Goal: Register for event/course

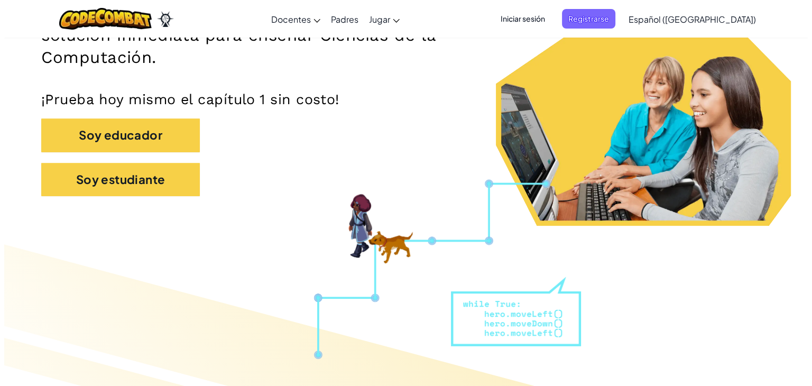
scroll to position [211, 0]
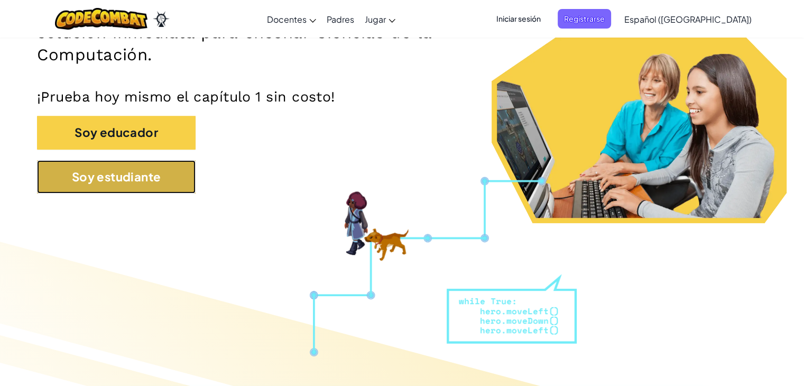
click at [61, 185] on button "Soy estudiante" at bounding box center [116, 176] width 159 height 33
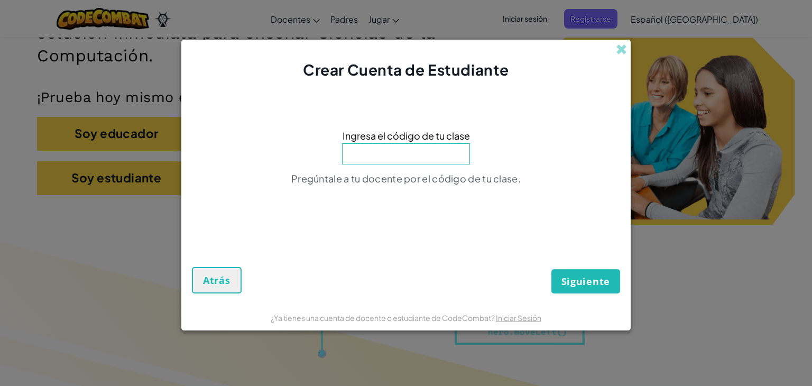
click at [111, 185] on div "Crear Cuenta de Estudiante Ingresa el código de tu clase Pregúntale a tu docent…" at bounding box center [406, 193] width 812 height 386
click at [211, 274] on span "Atrás" at bounding box center [216, 280] width 27 height 13
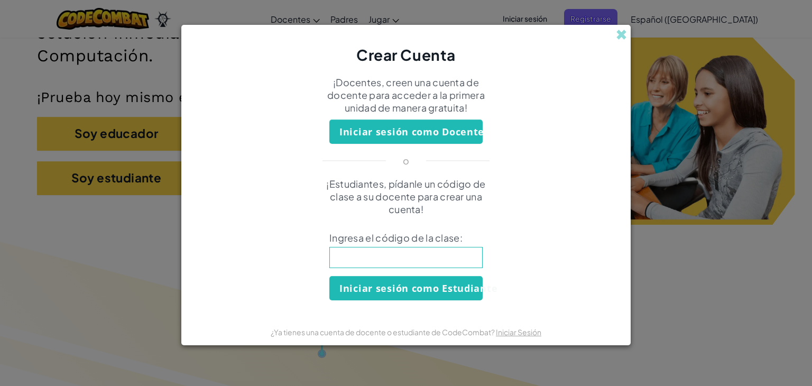
click at [364, 263] on input at bounding box center [405, 257] width 153 height 21
type input "HideGameType"
click at [355, 292] on button "Iniciar sesión como Estudiante" at bounding box center [405, 288] width 153 height 24
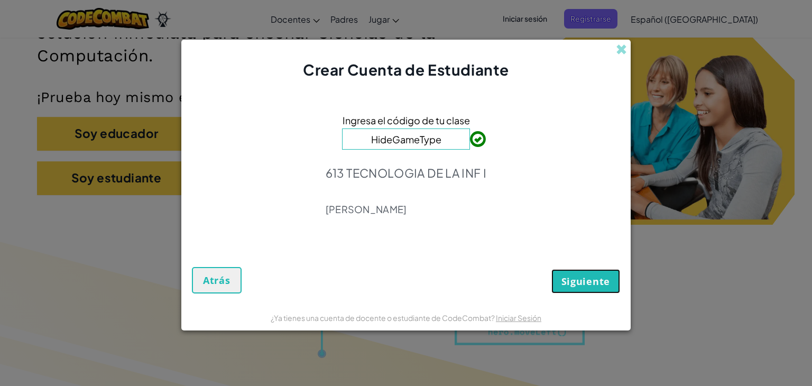
click at [569, 269] on button "Siguiente" at bounding box center [585, 281] width 69 height 24
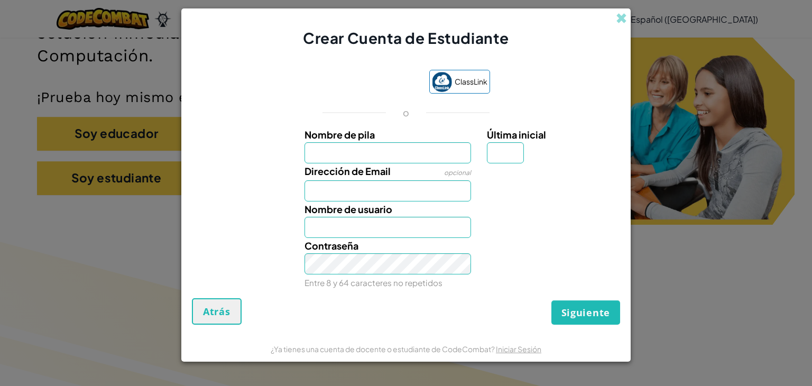
click at [604, 75] on div "ClassLink o Nombre de pila Última inicial Dirección de Email opcional Nombre de…" at bounding box center [406, 178] width 428 height 239
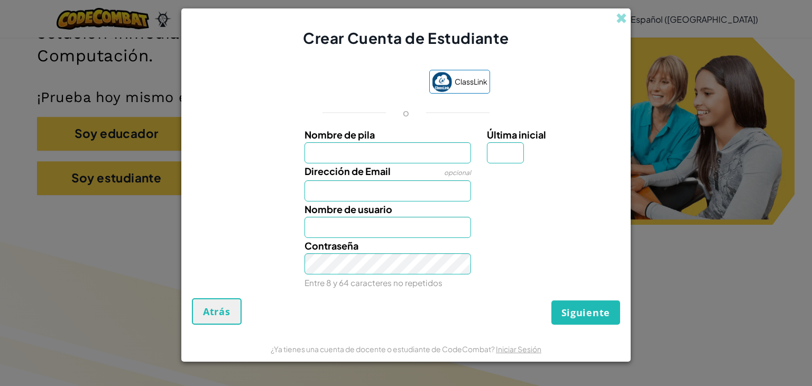
click at [604, 75] on div "ClassLink o Nombre de pila Última inicial Dirección de Email opcional Nombre de…" at bounding box center [406, 178] width 428 height 239
click at [502, 155] on input "Última inicial" at bounding box center [505, 152] width 37 height 21
type input "R"
type input "[PERSON_NAME]"
type input "[EMAIL_ADDRESS][DOMAIN_NAME]"
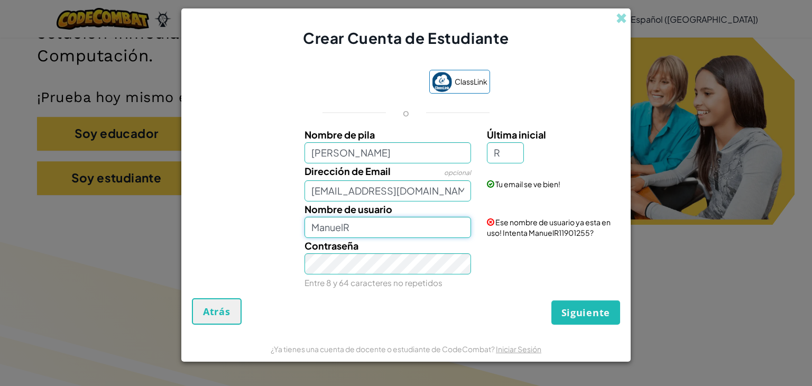
click at [349, 235] on input "ManuelR" at bounding box center [387, 227] width 167 height 21
type input "M"
click at [341, 231] on input "Nombre de usuario" at bounding box center [387, 227] width 167 height 21
type input "v"
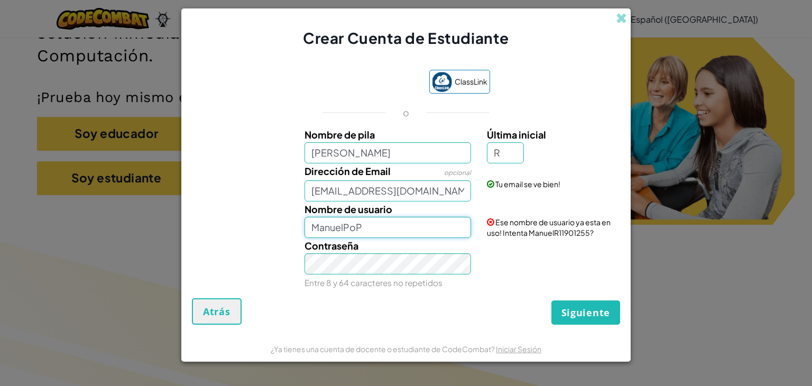
type input "ManuelPoP"
click at [355, 274] on div "Contraseña Entre 8 y 64 caracteres no repetidos" at bounding box center [387, 264] width 183 height 52
click at [578, 296] on div "ClassLink o Nombre [PERSON_NAME] inicial R Dirección de Email opcional [EMAIL_A…" at bounding box center [406, 178] width 428 height 239
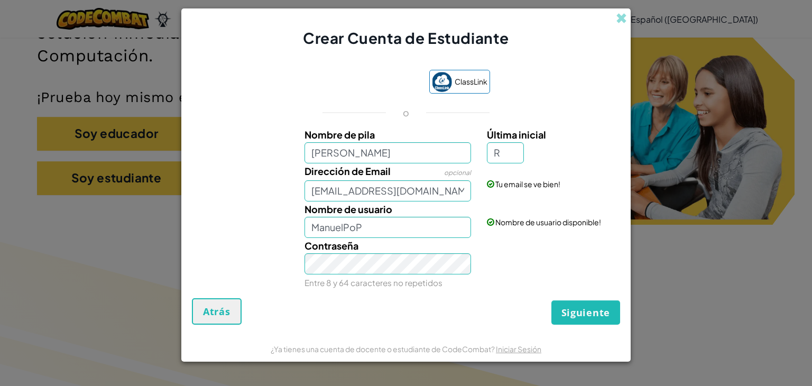
click at [596, 339] on div "¿Ya tienes una cuenta de docente o estudiante de CodeCombat? Iniciar Sesión" at bounding box center [405, 348] width 449 height 26
click at [580, 322] on button "Siguiente" at bounding box center [585, 312] width 69 height 24
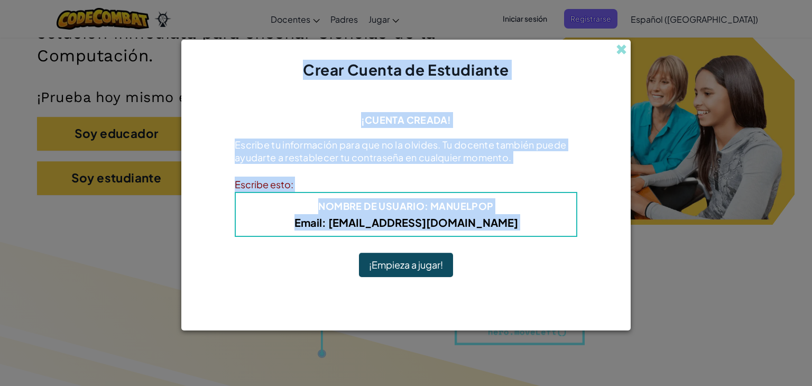
click at [526, 199] on h4 "Nombre de usuario : ManuelPoP" at bounding box center [405, 206] width 319 height 16
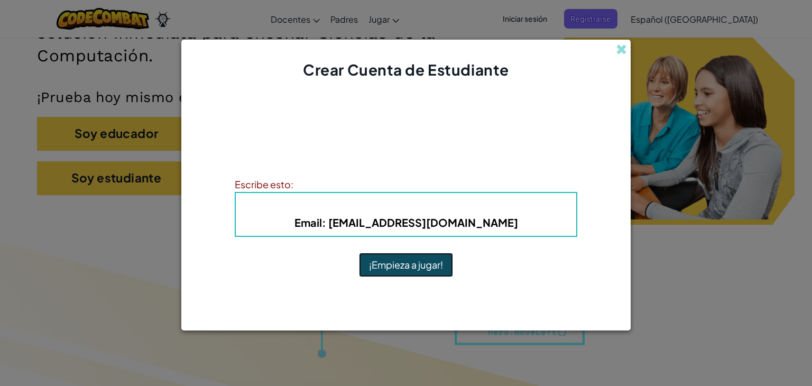
click at [423, 264] on button "¡Empieza a jugar!" at bounding box center [406, 265] width 94 height 24
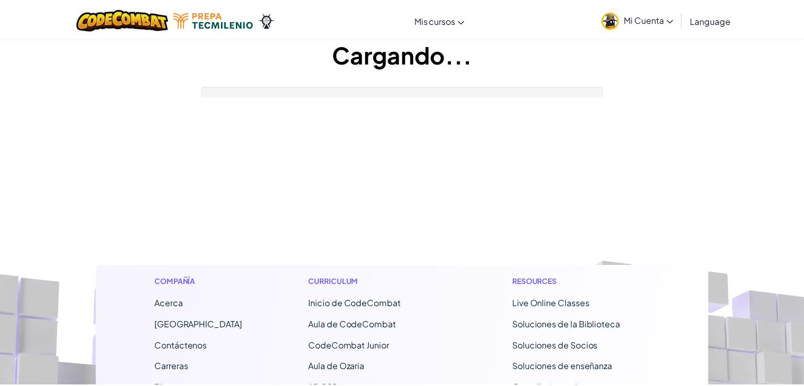
scroll to position [211, 0]
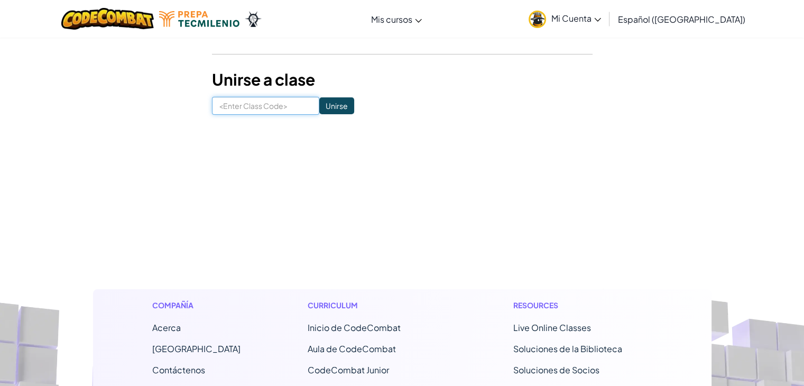
drag, startPoint x: 224, startPoint y: 112, endPoint x: 224, endPoint y: 106, distance: 5.8
click at [224, 106] on input at bounding box center [265, 106] width 107 height 18
click at [219, 108] on input at bounding box center [265, 106] width 107 height 18
click at [237, 110] on input at bounding box center [265, 106] width 107 height 18
type input "HideGameHype"
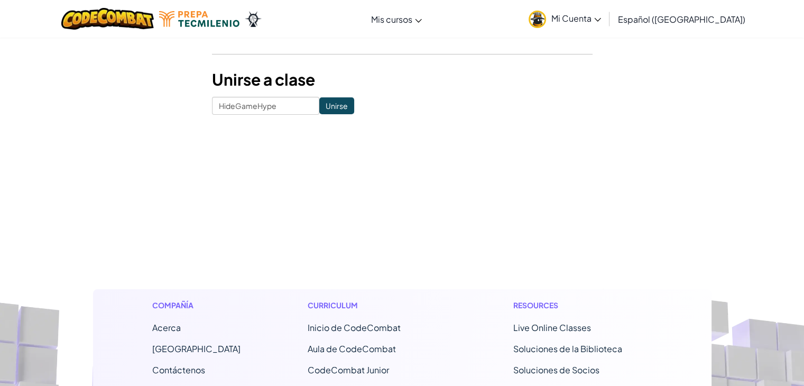
click at [323, 108] on input "Unirse" at bounding box center [336, 105] width 35 height 17
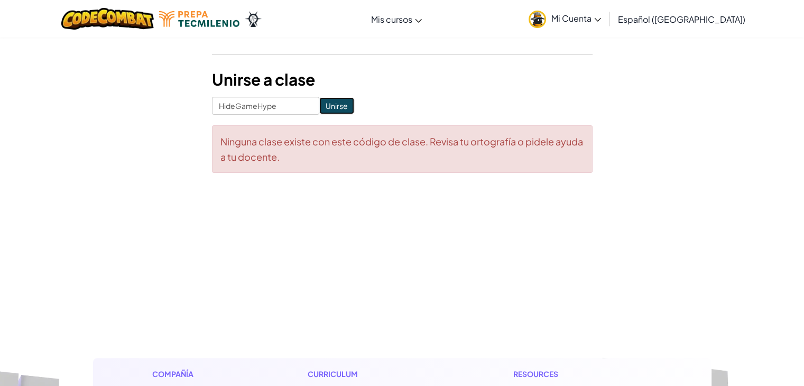
click at [319, 108] on input "Unirse" at bounding box center [336, 105] width 35 height 17
click at [220, 109] on input "HideGameHype" at bounding box center [265, 106] width 107 height 18
click input "Unirse" at bounding box center [336, 105] width 35 height 17
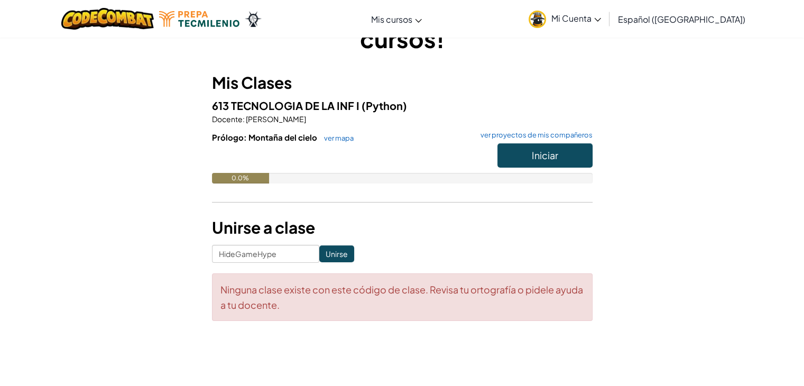
scroll to position [85, 0]
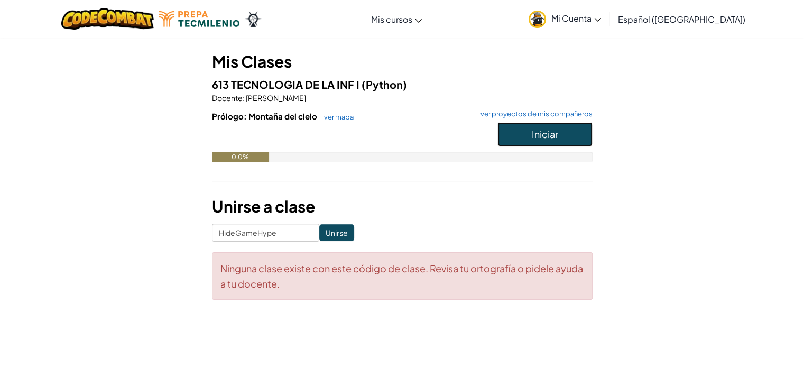
click at [537, 132] on span "Iniciar" at bounding box center [545, 134] width 26 height 12
